Goal: Obtain resource: Obtain resource

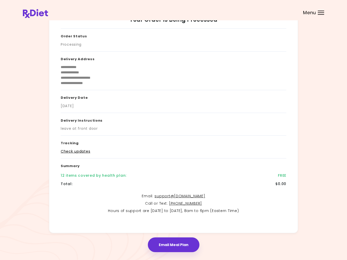
scroll to position [32, 0]
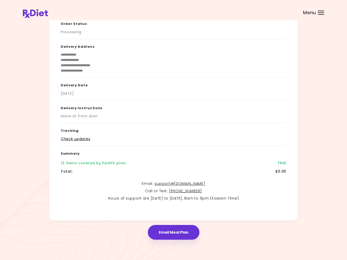
click at [177, 234] on button "Email Meal Plan" at bounding box center [174, 232] width 52 height 15
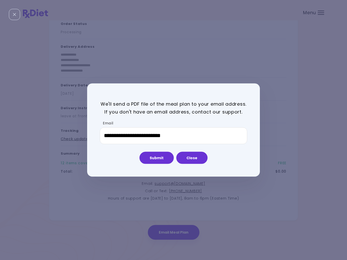
scroll to position [0, 0]
click at [161, 158] on button "Submit" at bounding box center [156, 158] width 34 height 12
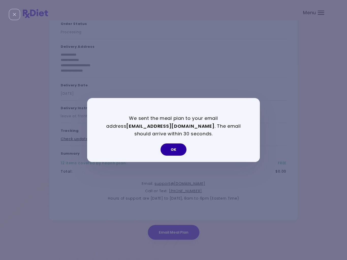
click at [171, 150] on button "OK" at bounding box center [173, 149] width 26 height 12
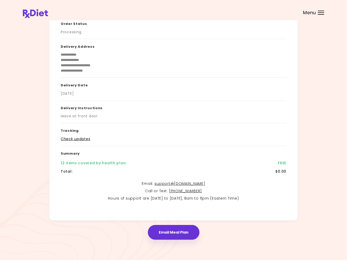
click at [323, 13] on div "Menu" at bounding box center [320, 13] width 6 height 4
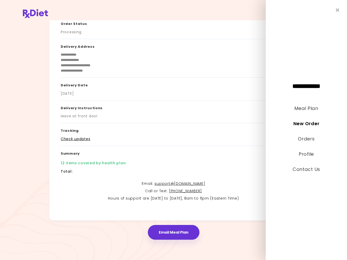
click at [309, 126] on link "New Order" at bounding box center [306, 123] width 26 height 6
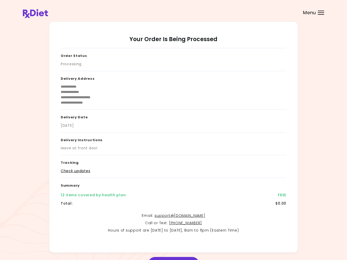
click at [318, 13] on div "Menu" at bounding box center [320, 13] width 6 height 4
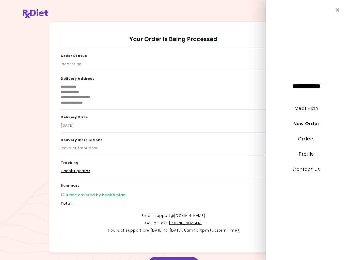
click at [304, 126] on link "New Order" at bounding box center [306, 123] width 26 height 6
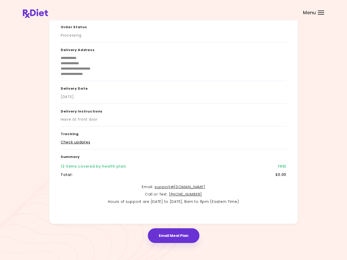
scroll to position [32, 0]
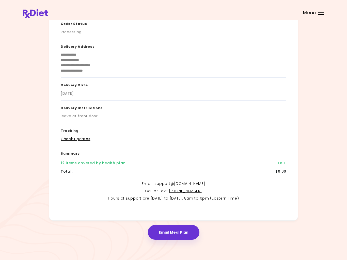
click at [320, 14] on div at bounding box center [320, 14] width 6 height 1
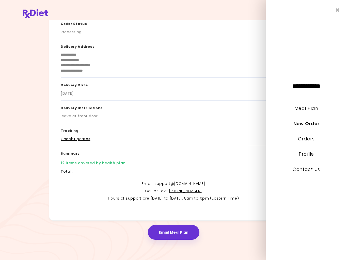
click at [303, 111] on link "Meal Plan" at bounding box center [306, 108] width 24 height 6
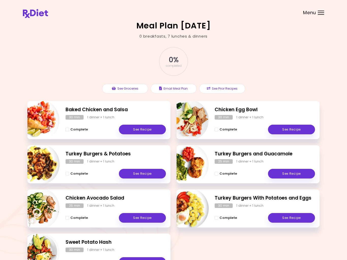
click at [321, 9] on header at bounding box center [173, 10] width 347 height 20
click at [321, 13] on div "Menu" at bounding box center [320, 13] width 6 height 4
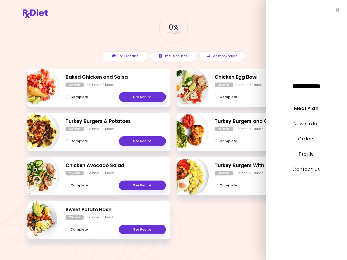
scroll to position [33, 0]
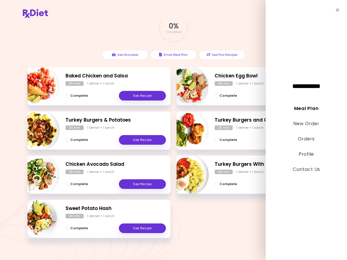
click at [307, 123] on link "New Order" at bounding box center [306, 123] width 26 height 6
